Goal: Book appointment/travel/reservation

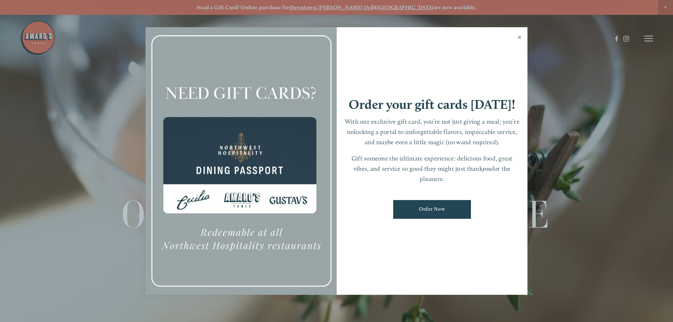
click at [519, 39] on link "Close" at bounding box center [520, 38] width 14 height 20
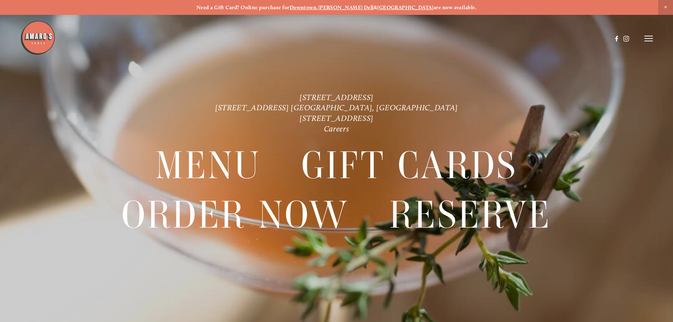
click at [651, 36] on line at bounding box center [648, 36] width 8 height 0
click at [499, 40] on span "Menu" at bounding box center [500, 38] width 14 height 7
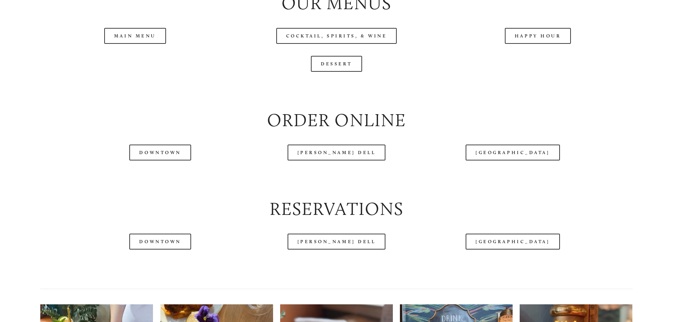
scroll to position [848, 0]
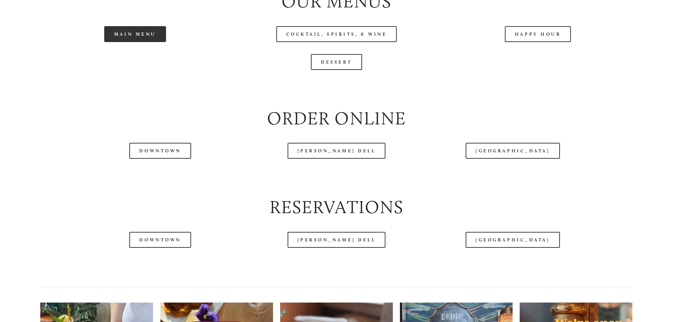
click at [136, 42] on link "Main Menu" at bounding box center [135, 34] width 62 height 16
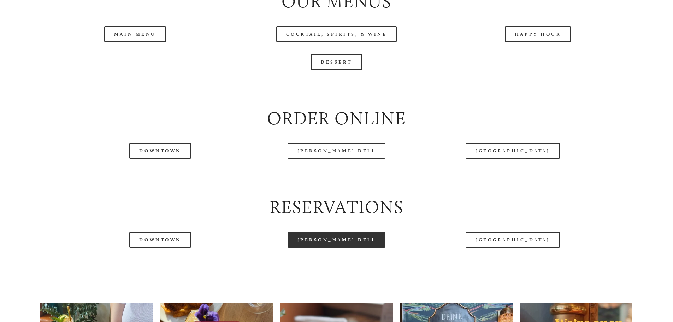
click at [323, 248] on link "[PERSON_NAME] Dell" at bounding box center [337, 240] width 98 height 16
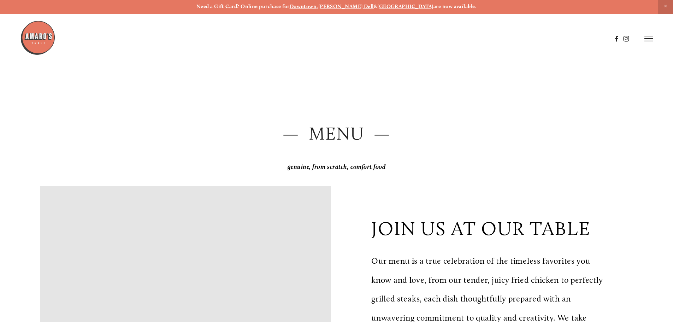
scroll to position [0, 0]
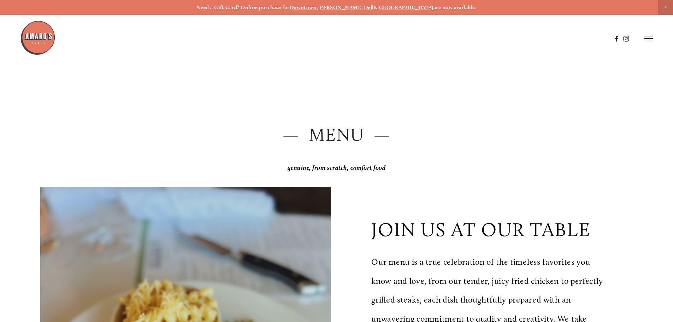
click at [651, 41] on line at bounding box center [648, 41] width 8 height 0
click at [596, 39] on span "Reserve" at bounding box center [597, 38] width 19 height 7
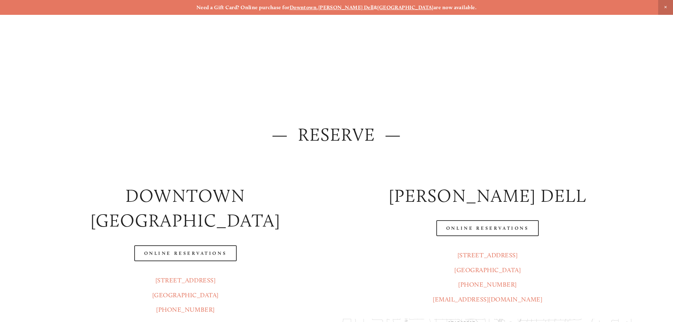
scroll to position [71, 0]
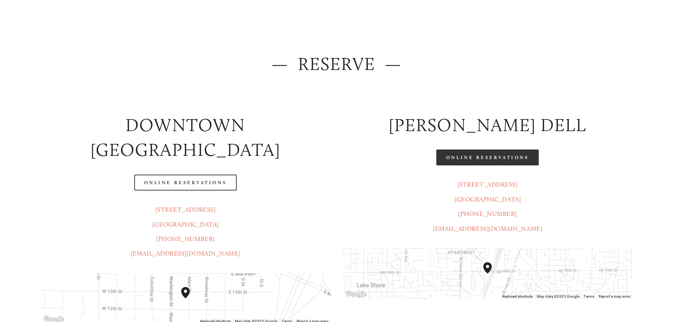
click at [496, 161] on link "Online Reservations" at bounding box center [487, 157] width 102 height 16
